Goal: Find specific page/section: Find specific page/section

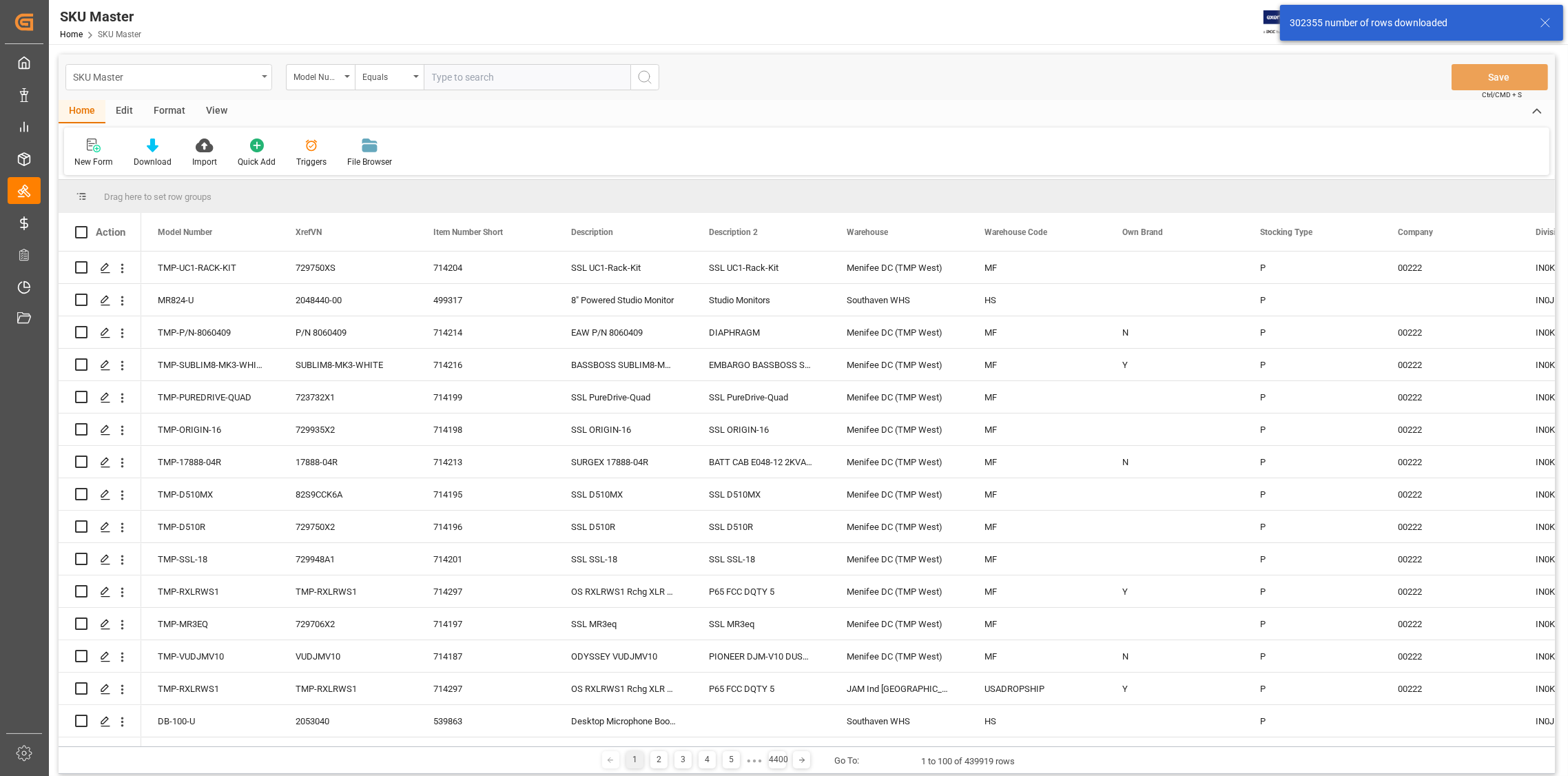
click at [265, 75] on icon "open menu" at bounding box center [264, 77] width 5 height 3
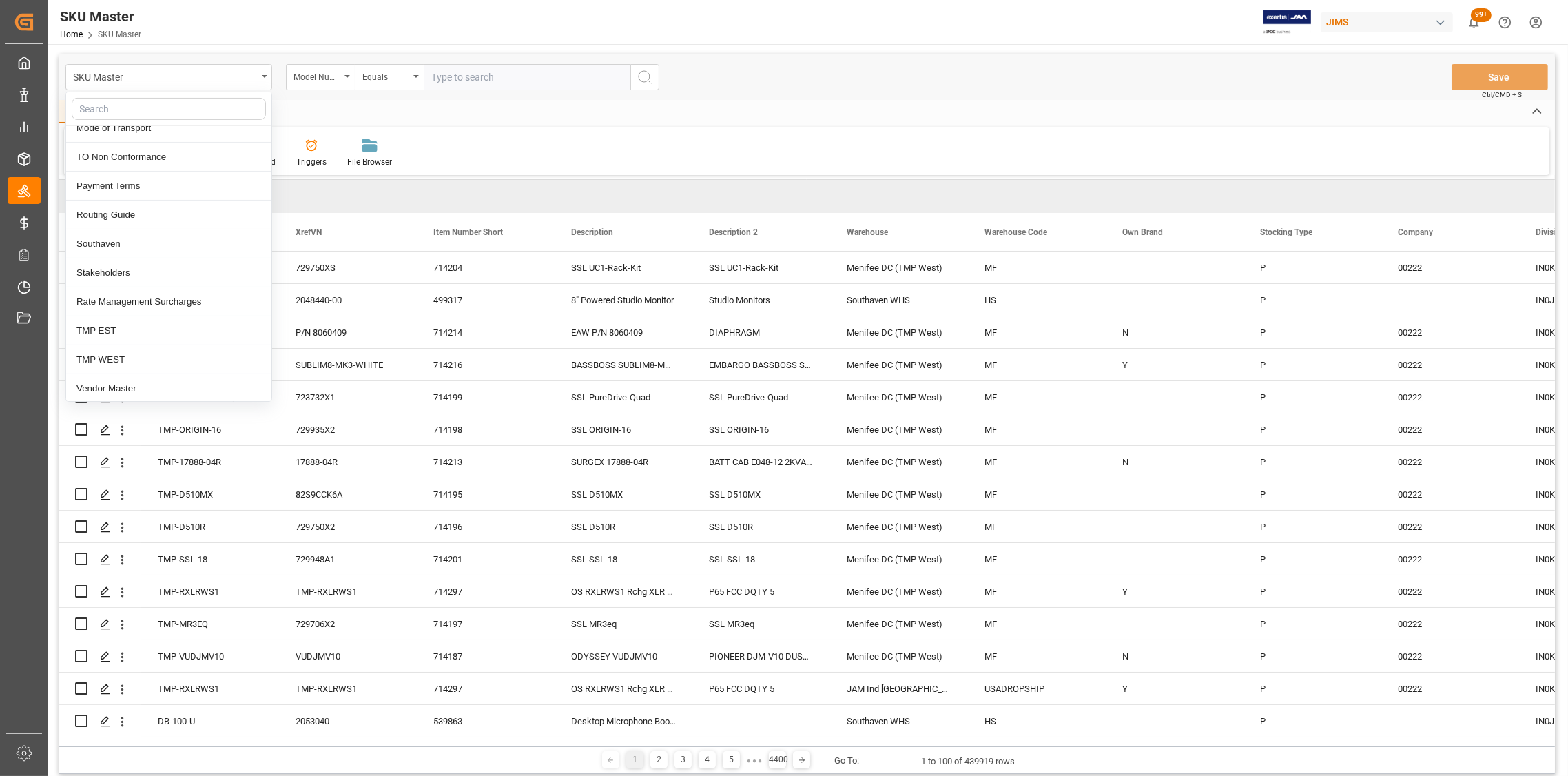
scroll to position [567, 0]
click at [418, 74] on div "Equals" at bounding box center [389, 77] width 69 height 26
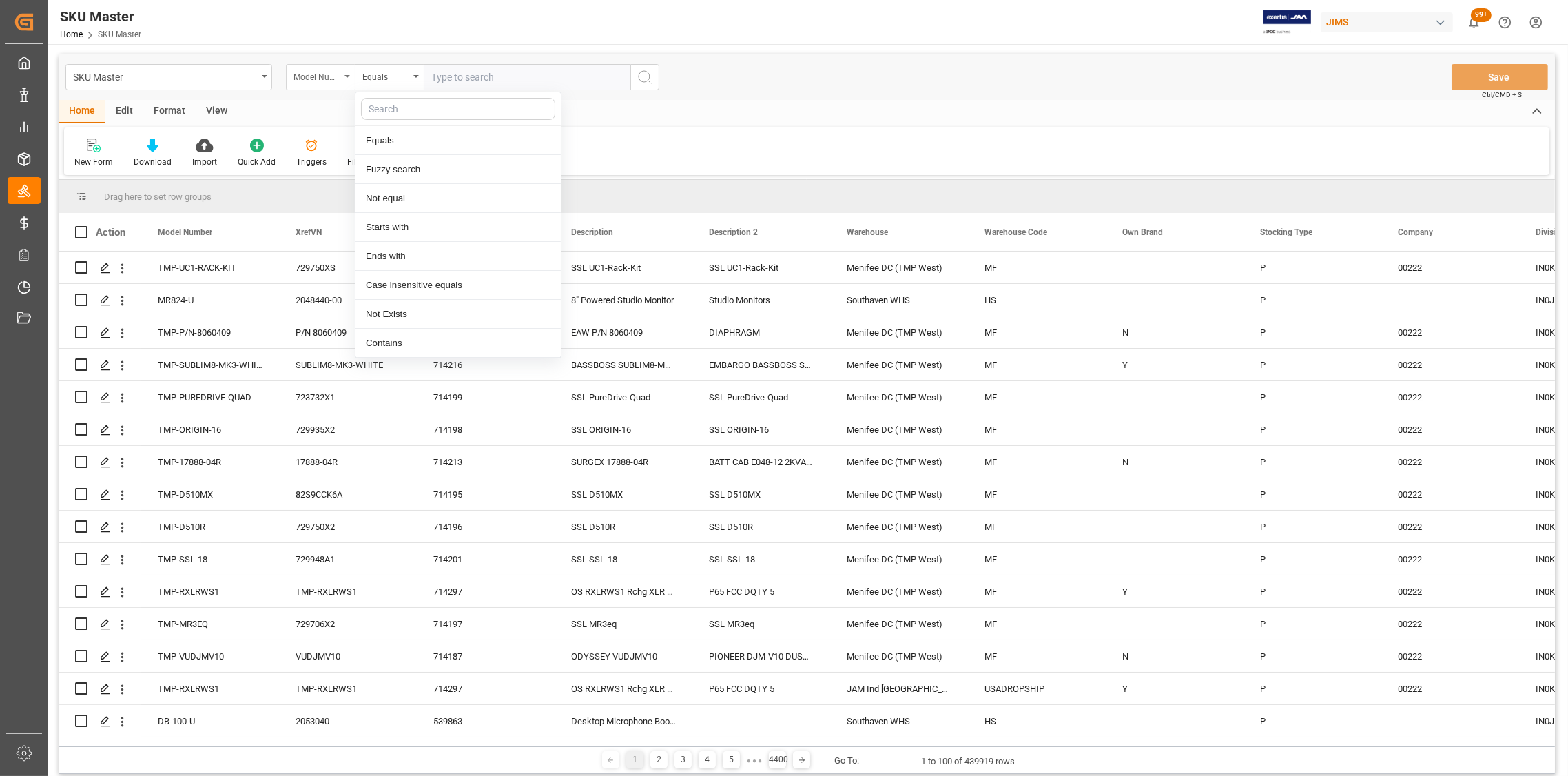
click at [344, 74] on div "Model Number" at bounding box center [320, 77] width 69 height 26
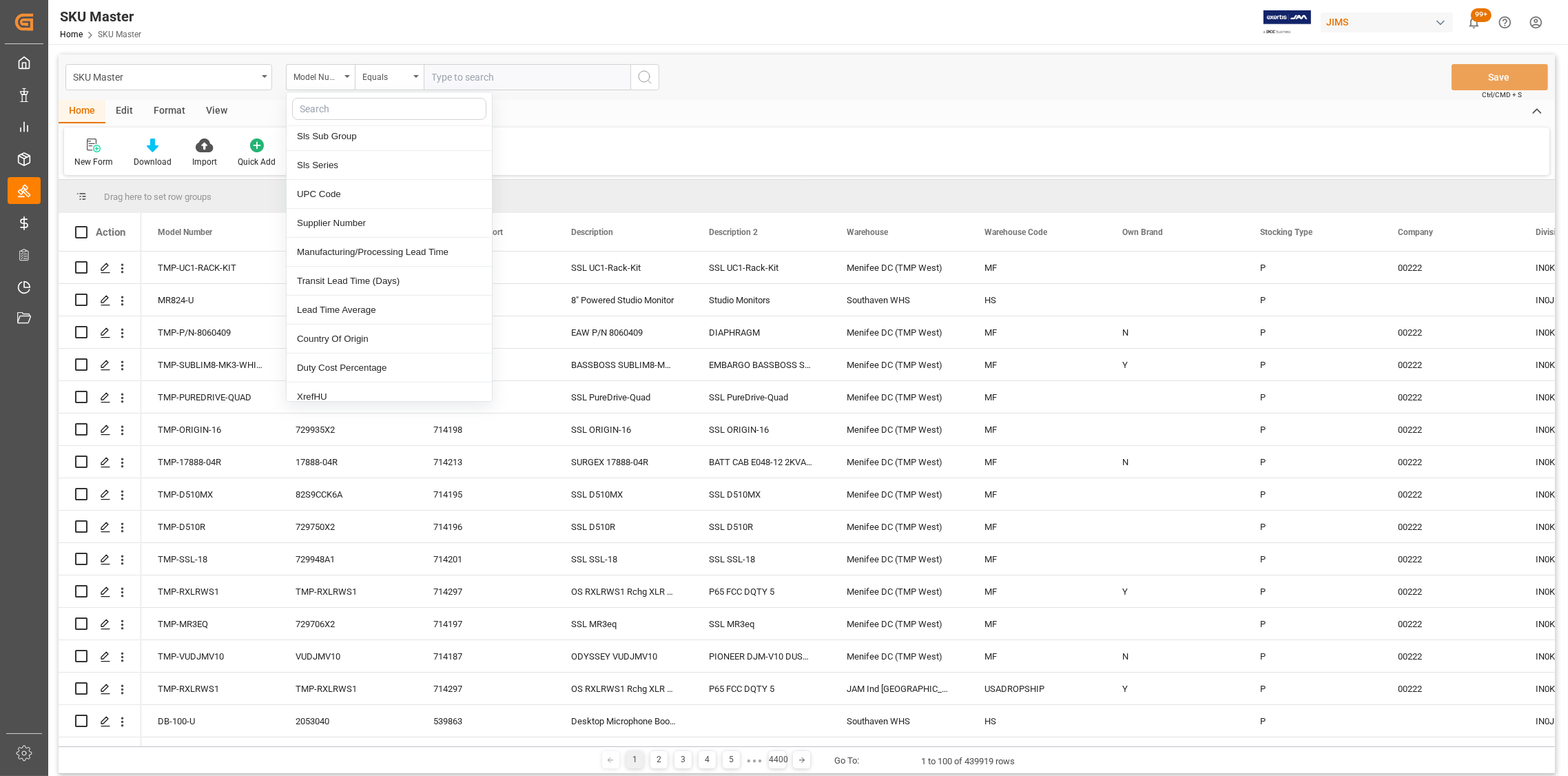
scroll to position [643, 0]
click at [360, 198] on div "Supplier Number" at bounding box center [389, 192] width 205 height 29
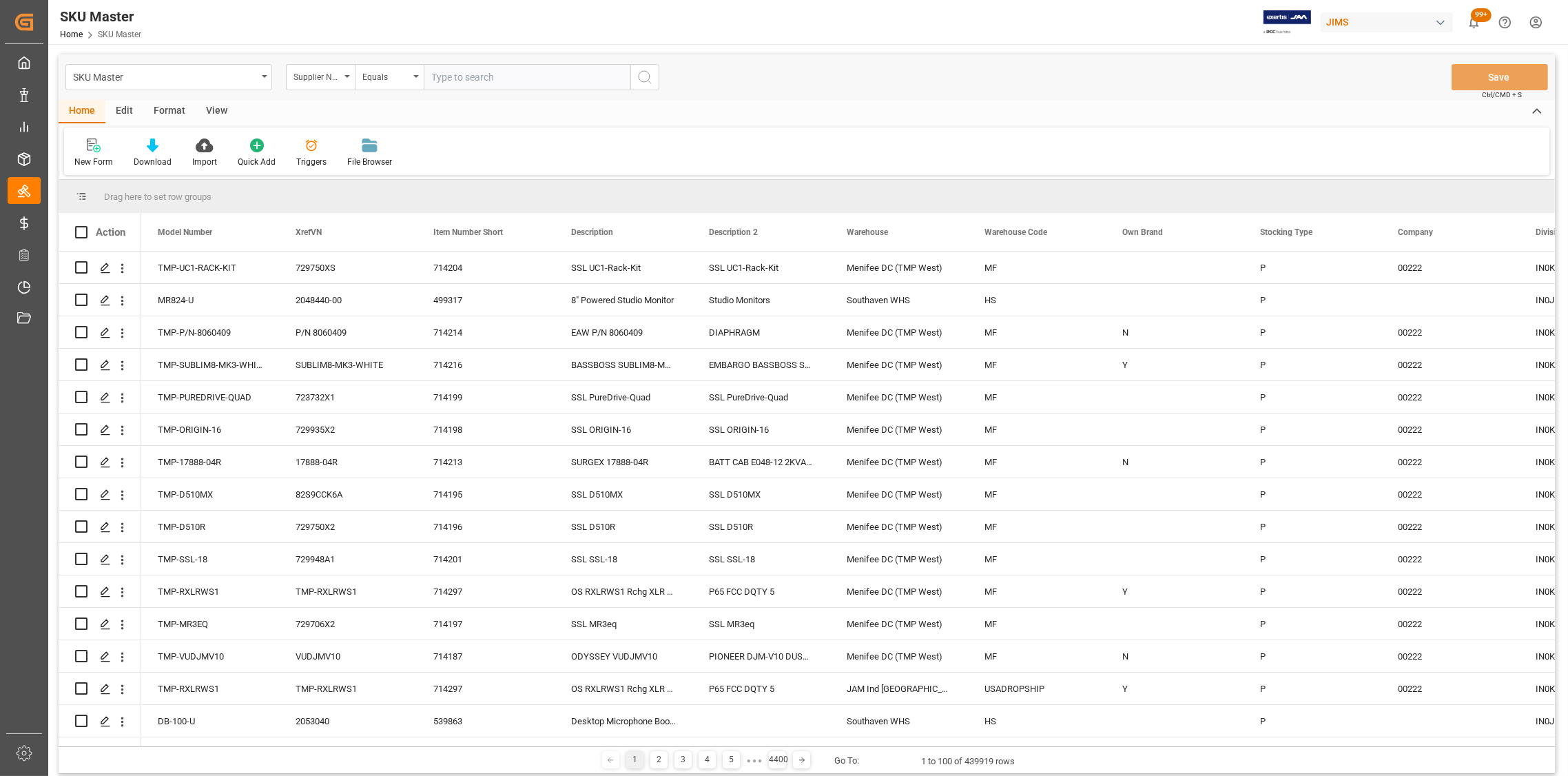
click at [472, 74] on input "text" at bounding box center [527, 77] width 207 height 26
paste input "543498"
type input "543498"
click at [643, 72] on icon "search button" at bounding box center [645, 77] width 17 height 17
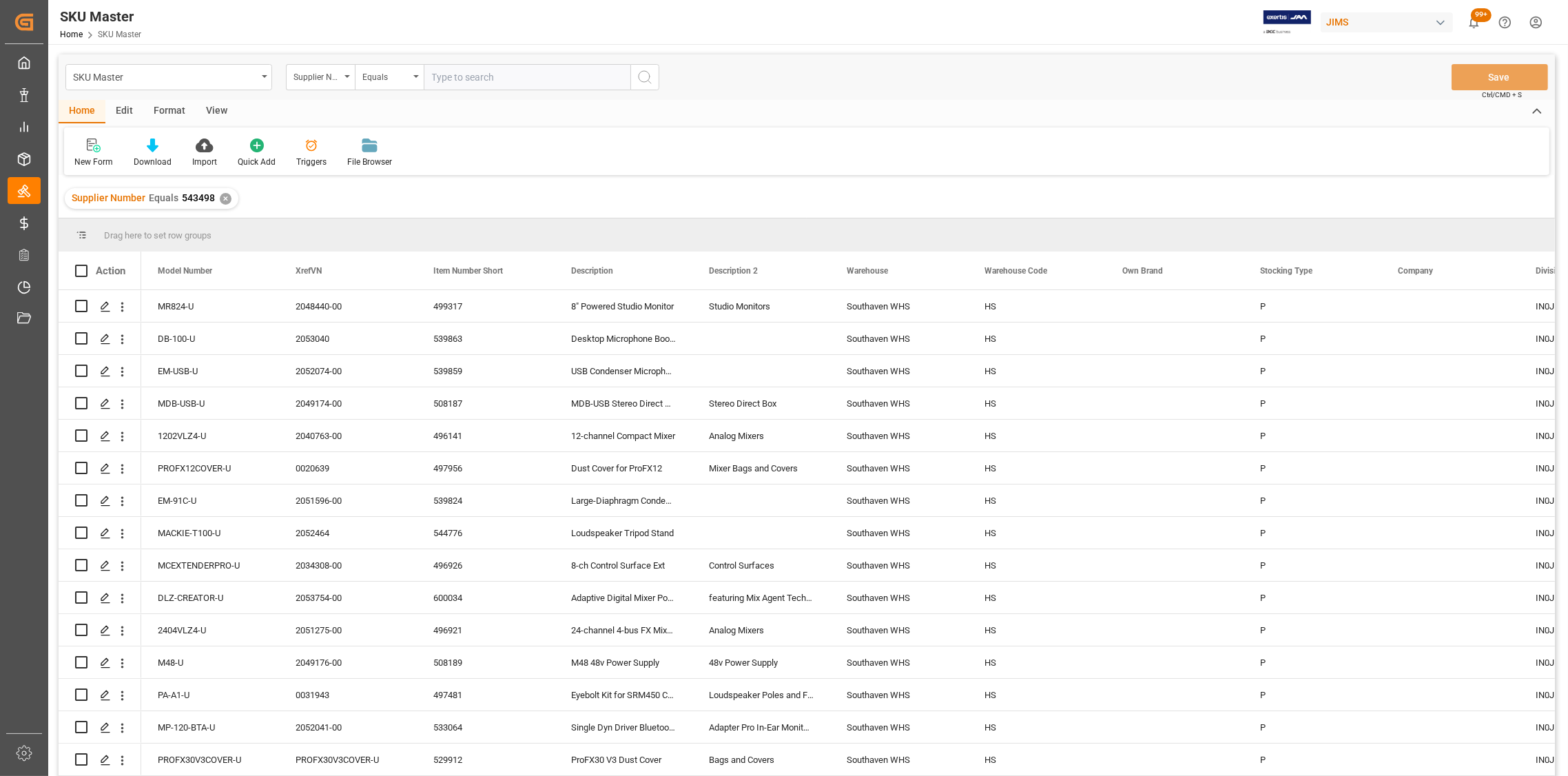
click at [464, 137] on div "New Form Download Import Quick Add Triggers File Browser" at bounding box center [807, 151] width 1485 height 48
click at [178, 310] on div "MR824-U" at bounding box center [210, 306] width 138 height 32
